Goal: Information Seeking & Learning: Check status

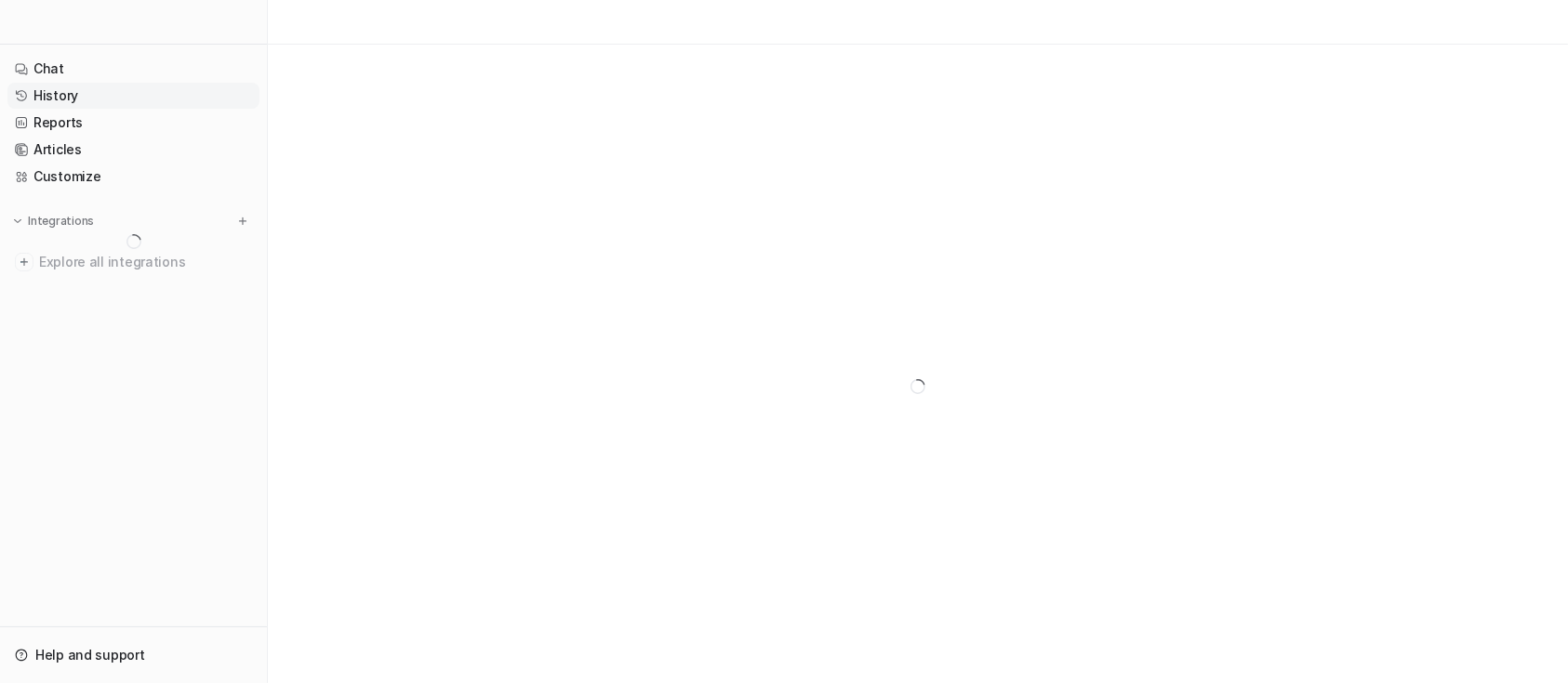
click at [113, 92] on link "History" at bounding box center [133, 96] width 252 height 26
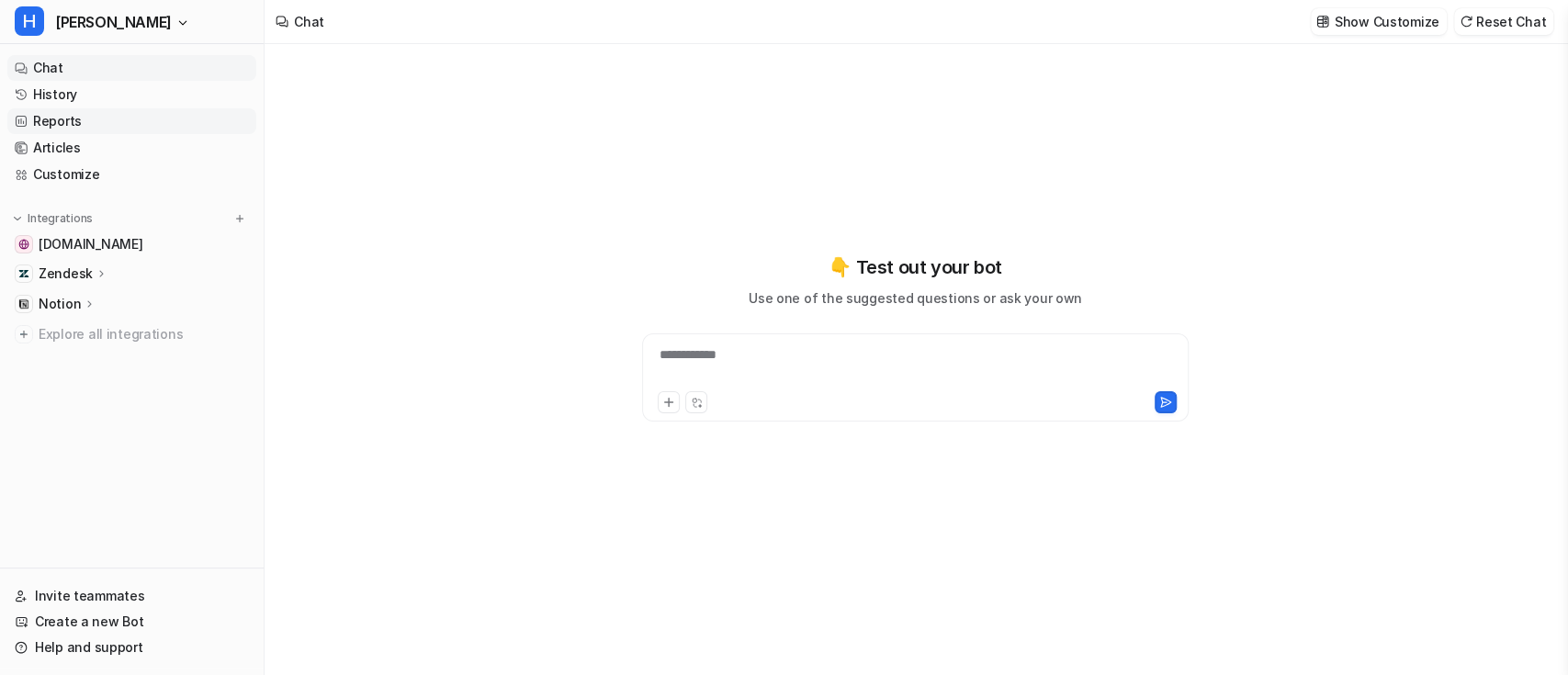
type textarea "**********"
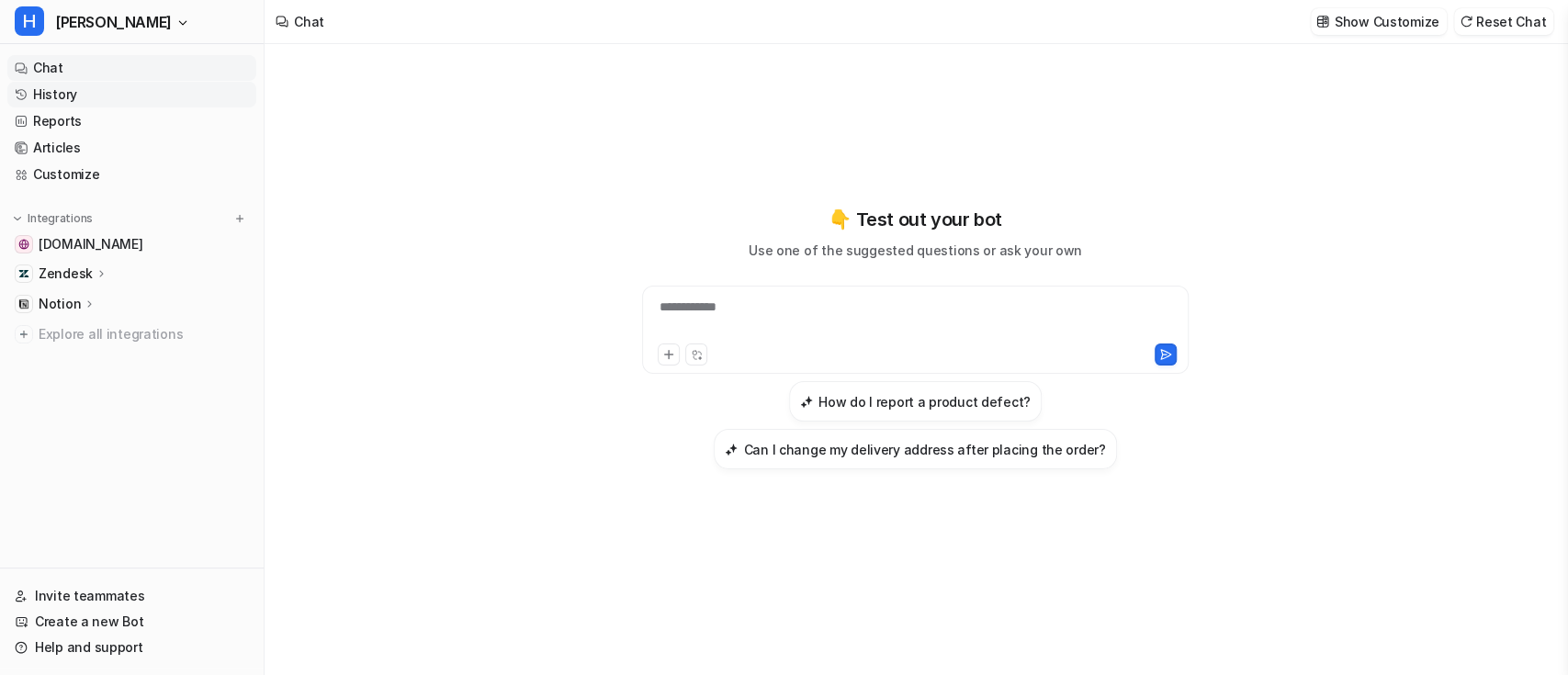
click at [126, 92] on link "History" at bounding box center [132, 95] width 249 height 26
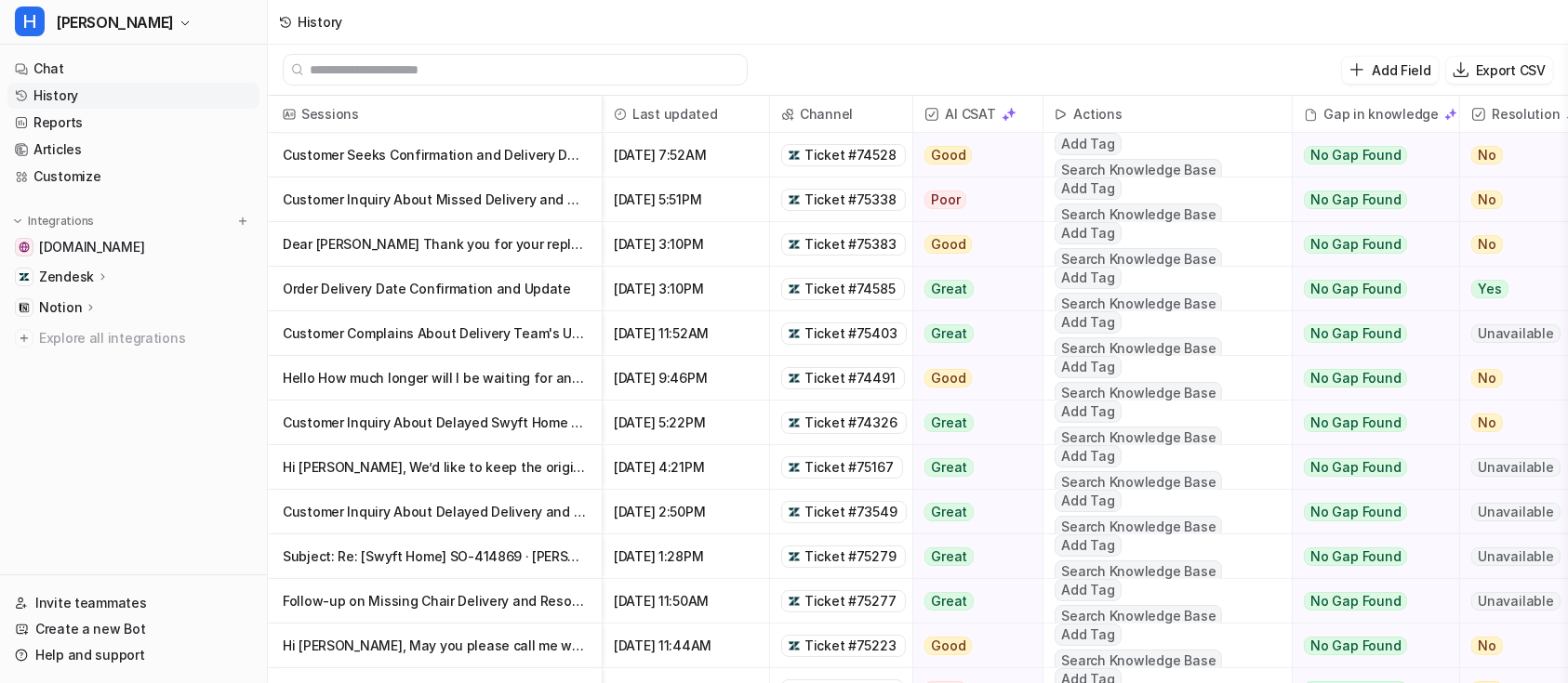
click at [930, 116] on img at bounding box center [932, 115] width 15 height 15
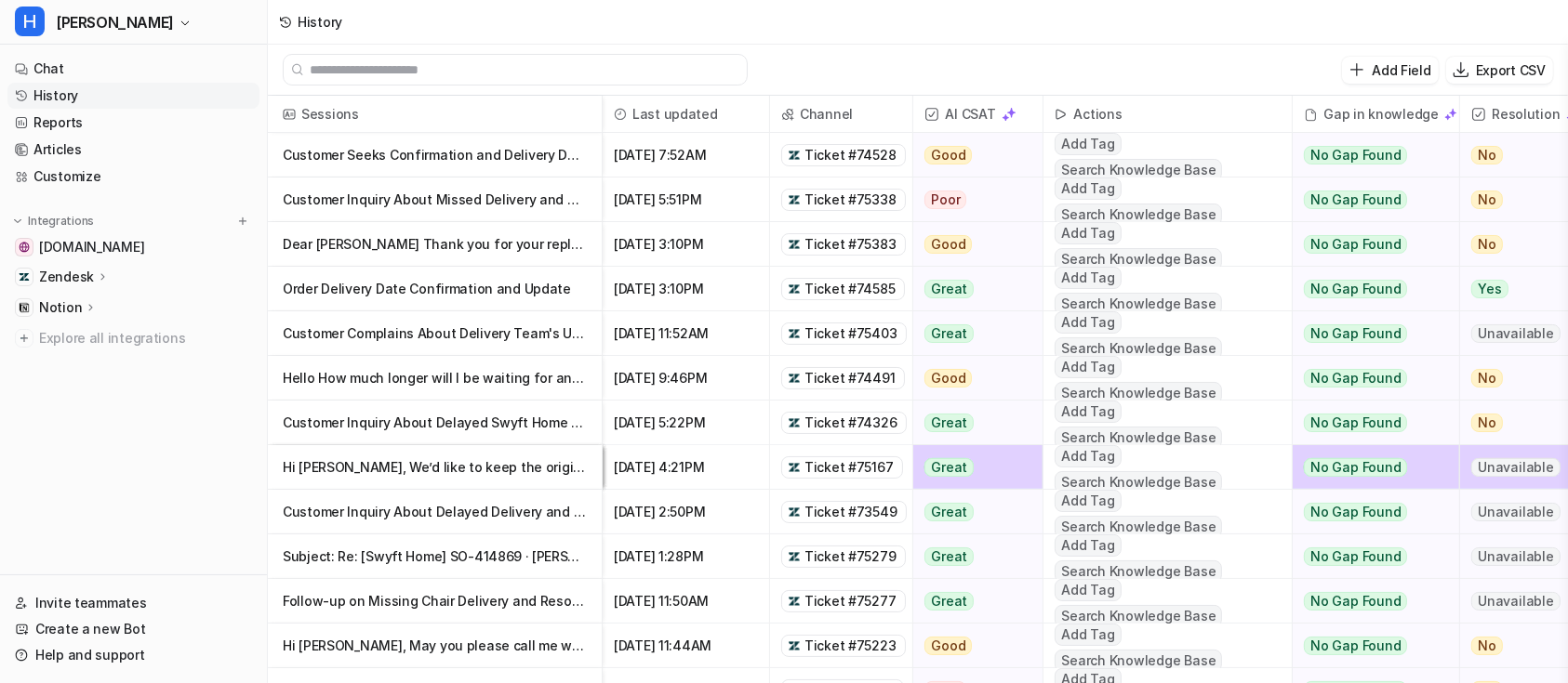
click at [864, 203] on span "Ticket #75338" at bounding box center [849, 200] width 91 height 19
click at [467, 288] on p "Order Delivery Date Confirmation and Update" at bounding box center [435, 289] width 304 height 45
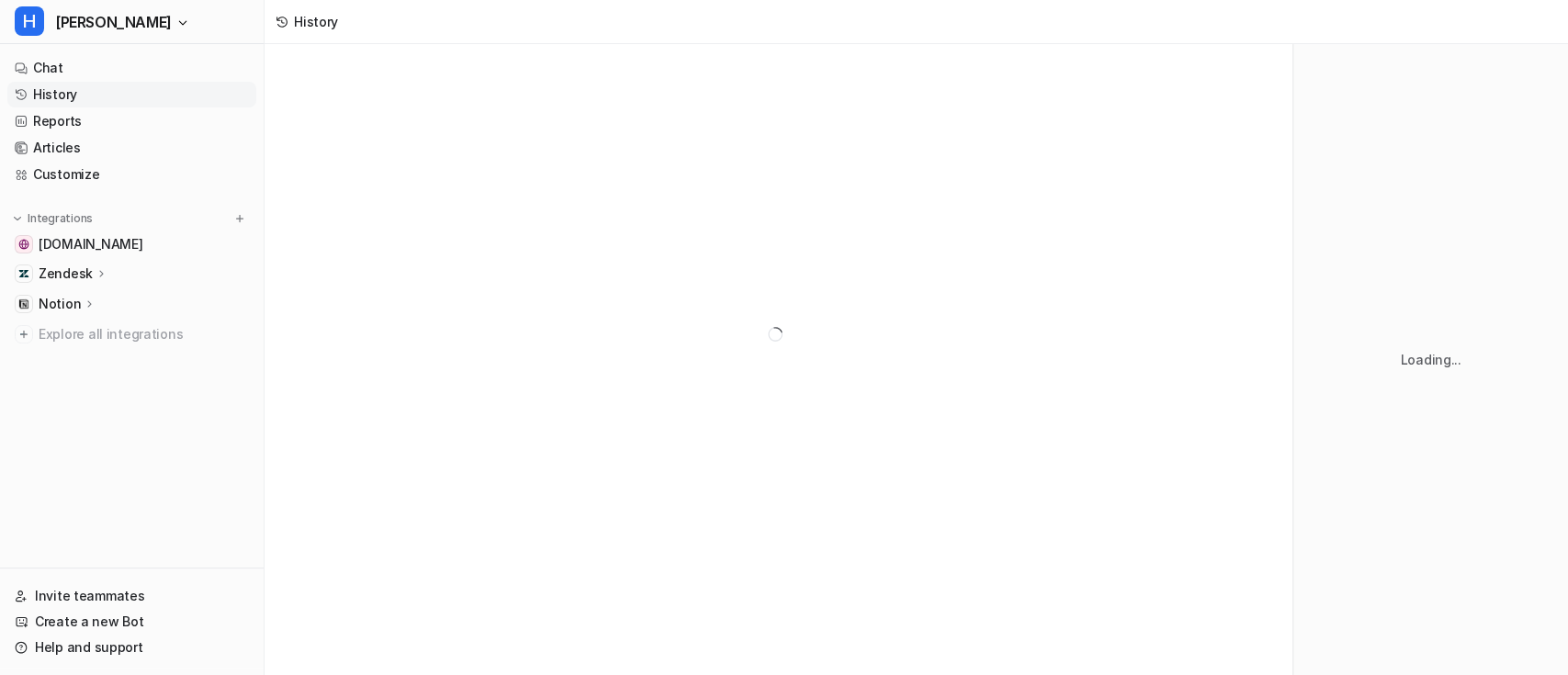
click at [529, 283] on div at bounding box center [778, 334] width 1028 height 580
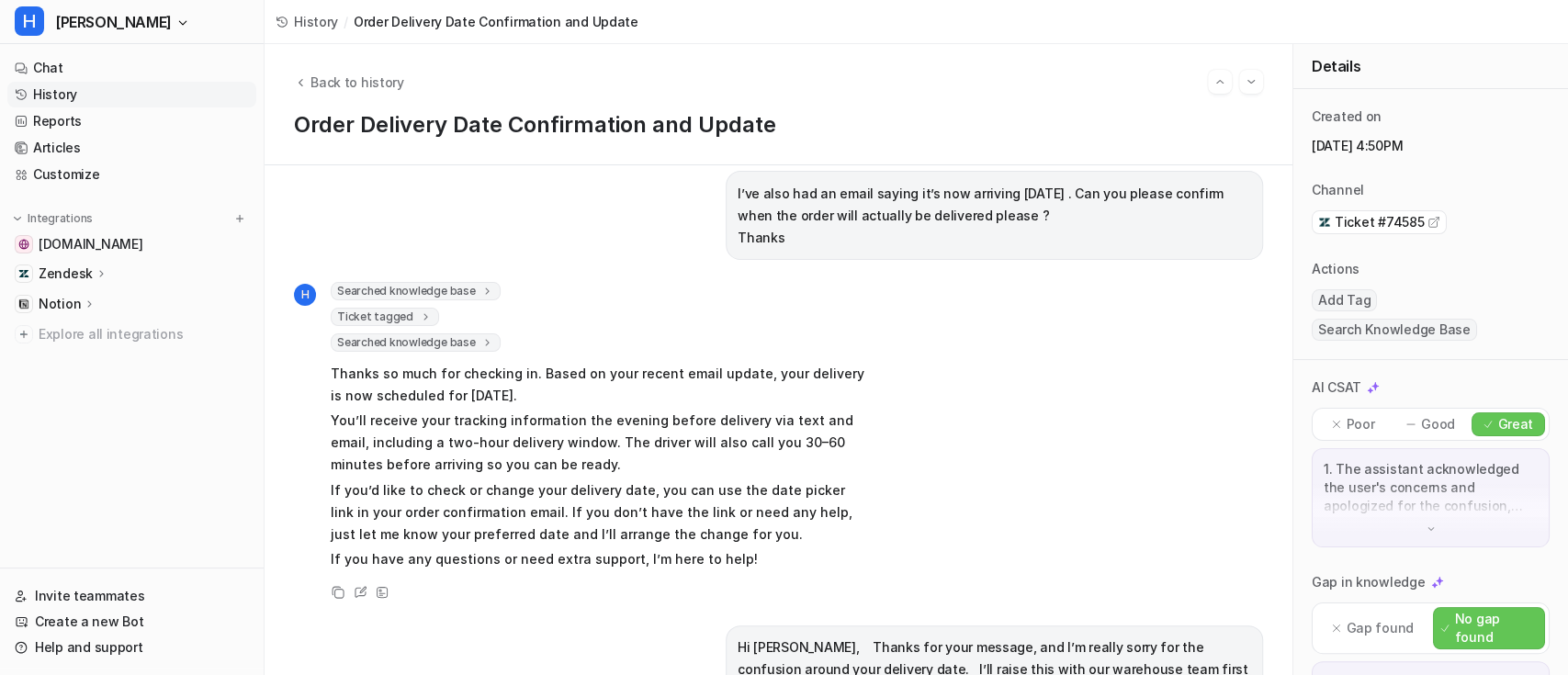
scroll to position [10, 0]
